Goal: Information Seeking & Learning: Find specific page/section

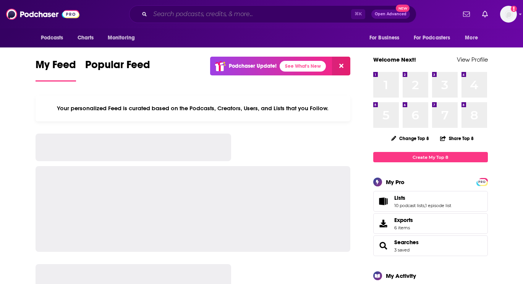
click at [169, 18] on input "Search podcasts, credits, & more..." at bounding box center [250, 14] width 201 height 12
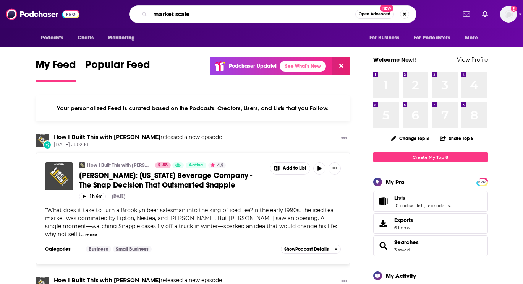
type input "market scale"
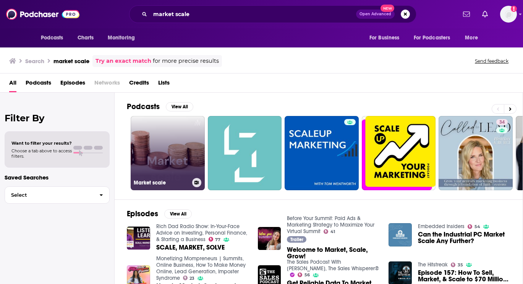
click at [181, 165] on link "Market scale" at bounding box center [168, 153] width 74 height 74
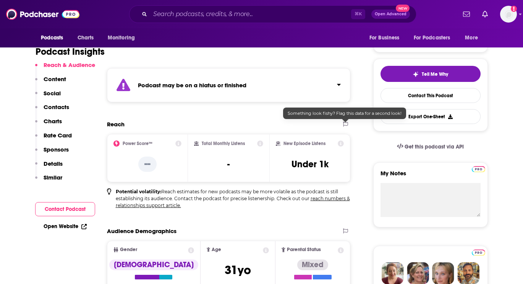
scroll to position [162, 0]
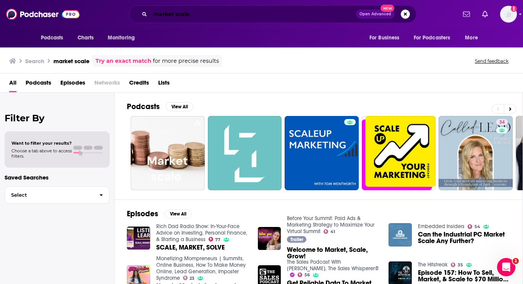
click at [175, 17] on input "market scale" at bounding box center [253, 14] width 206 height 12
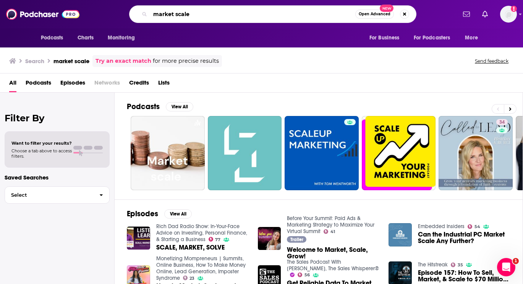
click at [175, 15] on input "market scale" at bounding box center [252, 14] width 205 height 12
type input "marketscale"
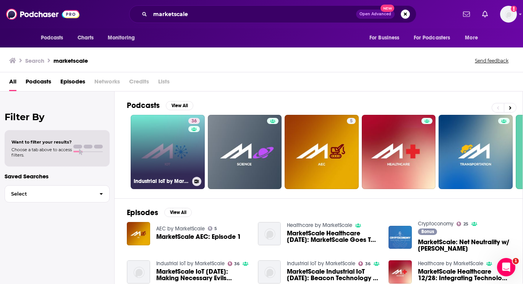
click at [182, 146] on link "36 Industrial IoT by MarketScale" at bounding box center [168, 152] width 74 height 74
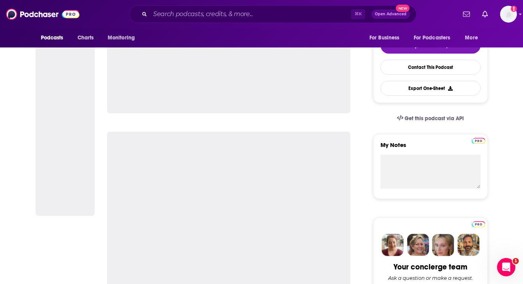
scroll to position [176, 0]
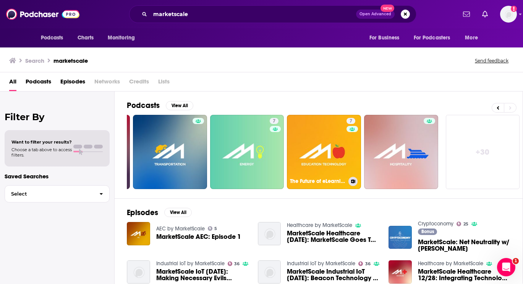
scroll to position [0, 305]
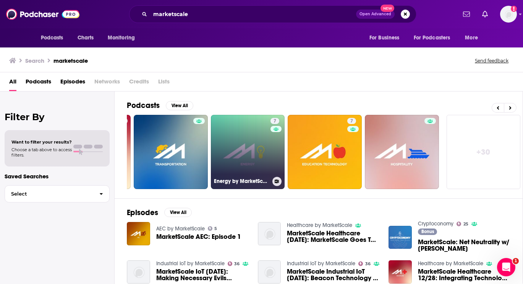
click at [239, 143] on link "7 Energy by MarketScale" at bounding box center [248, 152] width 74 height 74
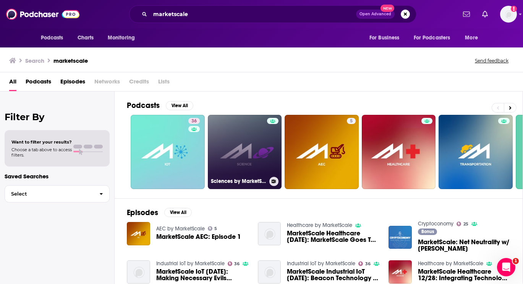
click at [262, 154] on link "Sciences by MarketScale" at bounding box center [245, 152] width 74 height 74
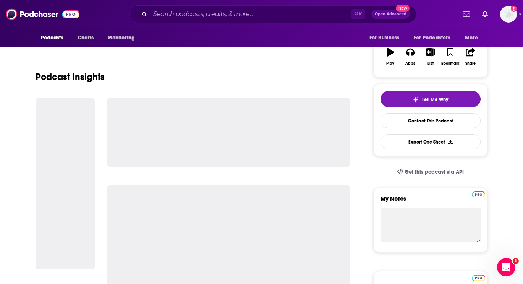
scroll to position [135, 0]
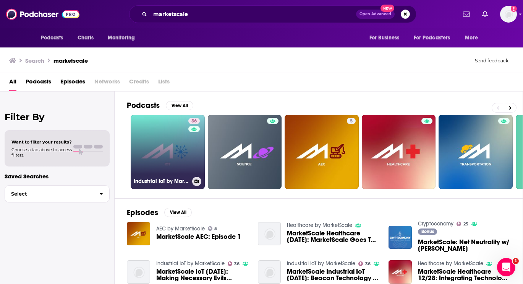
click at [150, 147] on link "36 Industrial IoT by MarketScale" at bounding box center [168, 152] width 74 height 74
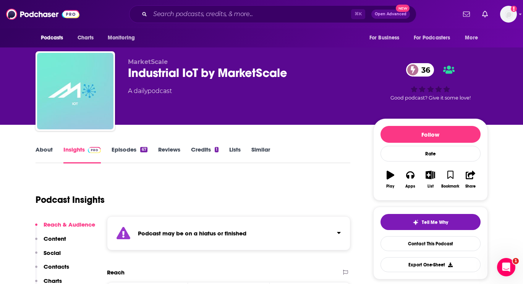
click at [45, 151] on link "About" at bounding box center [44, 155] width 17 height 18
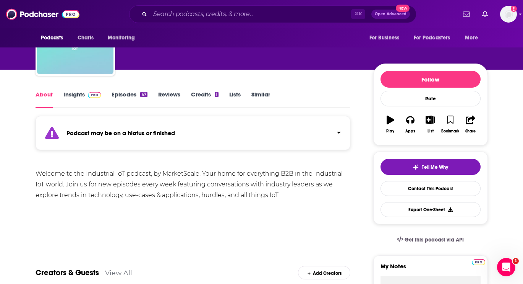
scroll to position [56, 0]
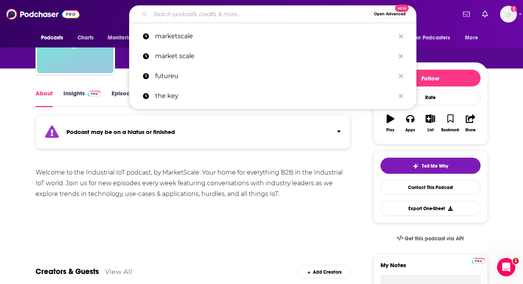
click at [171, 11] on input "Search podcasts, credits, & more..." at bounding box center [260, 14] width 221 height 12
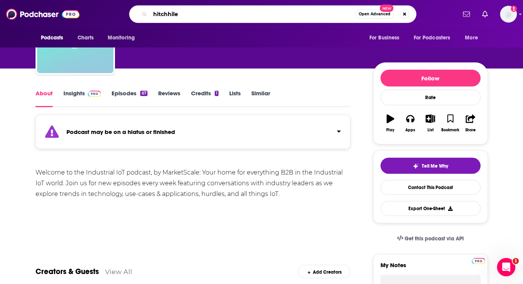
type input "hitchhiler"
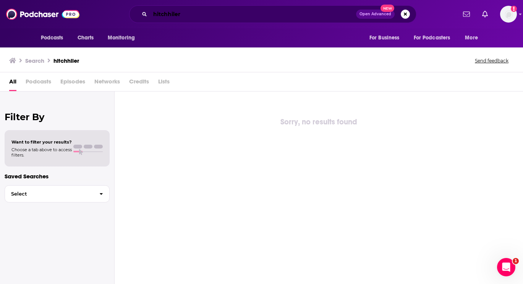
click at [182, 17] on input "hitchhiler" at bounding box center [253, 14] width 206 height 12
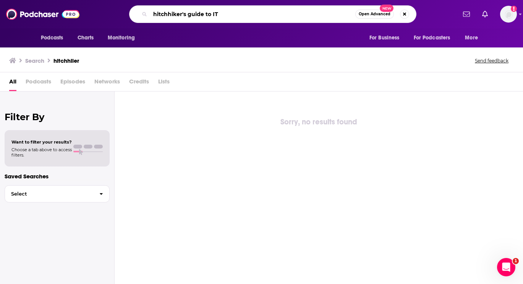
type input "hitchhiker's guide to IT"
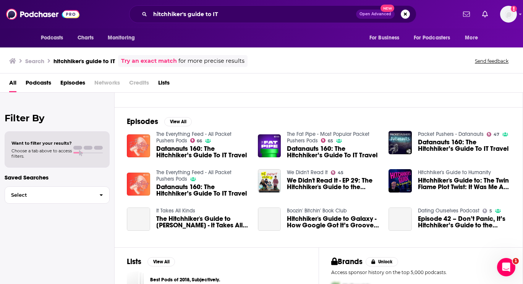
scroll to position [114, 0]
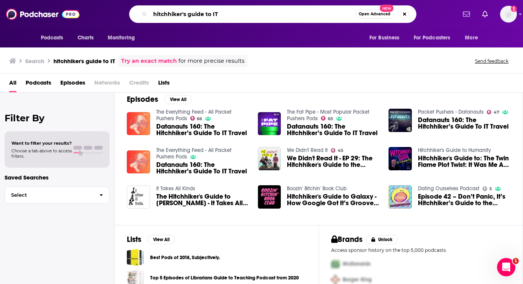
drag, startPoint x: 220, startPoint y: 18, endPoint x: 123, endPoint y: 16, distance: 97.5
click at [123, 16] on div "hitchhiker's guide to IT Open Advanced New" at bounding box center [272, 14] width 367 height 18
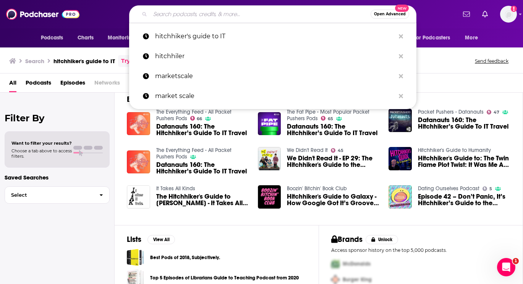
paste input "[URL][DOMAIN_NAME]"
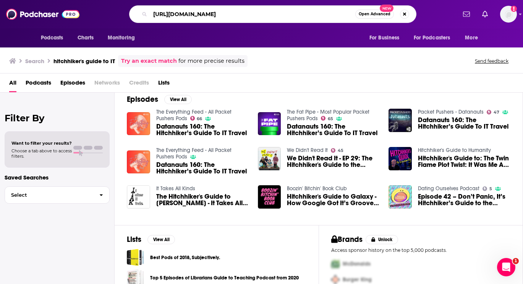
type input "[URL][DOMAIN_NAME]"
